Goal: Task Accomplishment & Management: Use online tool/utility

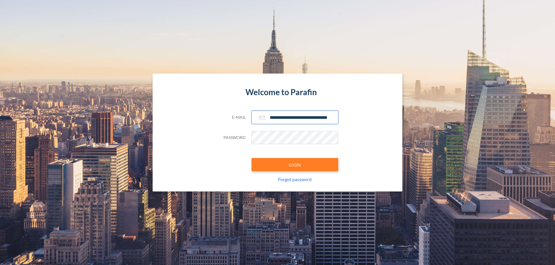
type input "**********"
click at [295, 165] on button "LOGIN" at bounding box center [294, 164] width 87 height 13
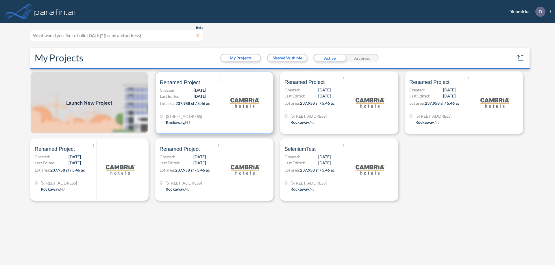
scroll to position [1, 0]
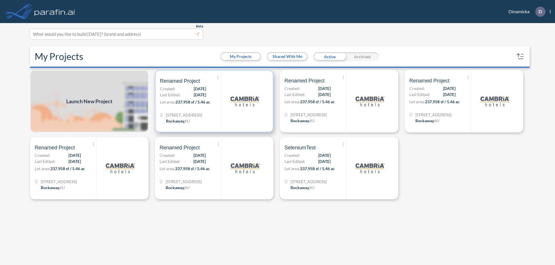
click at [214, 101] on p "Lot area: 237,958 sf / 5.46 ac" at bounding box center [190, 103] width 61 height 8
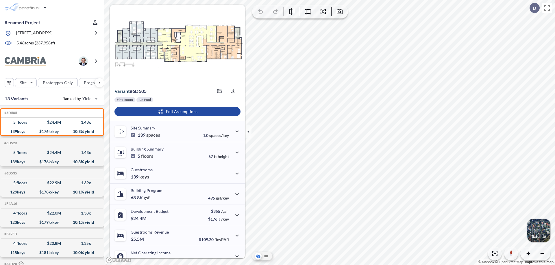
scroll to position [29, 0]
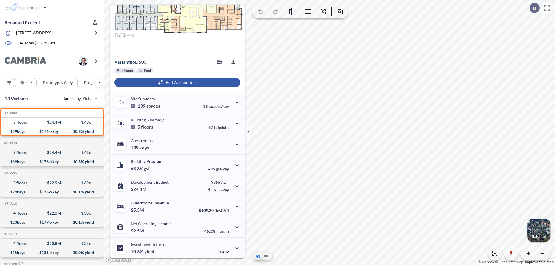
click at [177, 83] on div "button" at bounding box center [177, 82] width 126 height 9
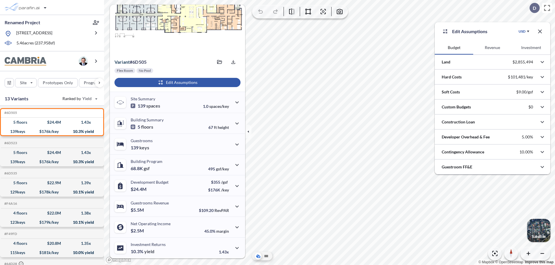
click at [492, 48] on button "Revenue" at bounding box center [492, 48] width 38 height 14
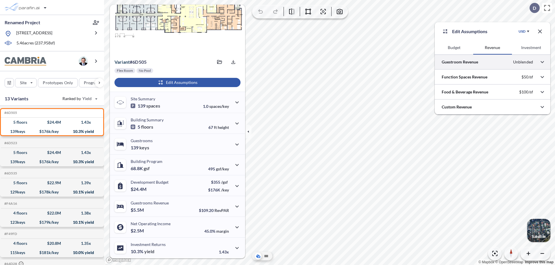
click at [492, 62] on div at bounding box center [492, 62] width 116 height 15
